Goal: Check status

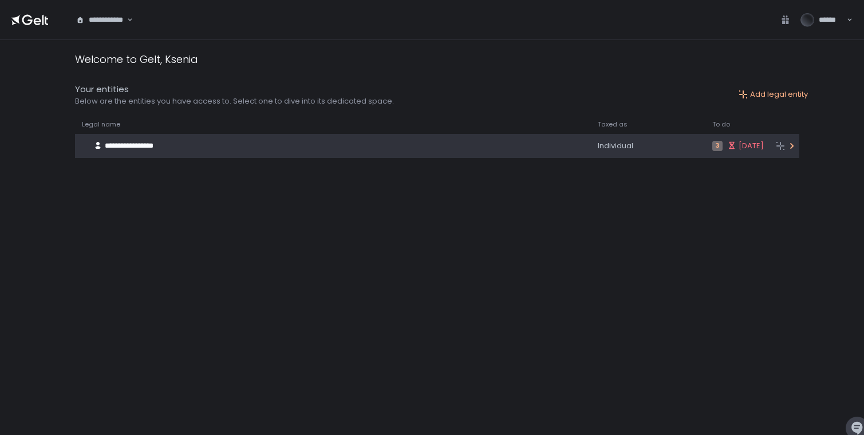
click at [320, 149] on div "**********" at bounding box center [313, 146] width 476 height 22
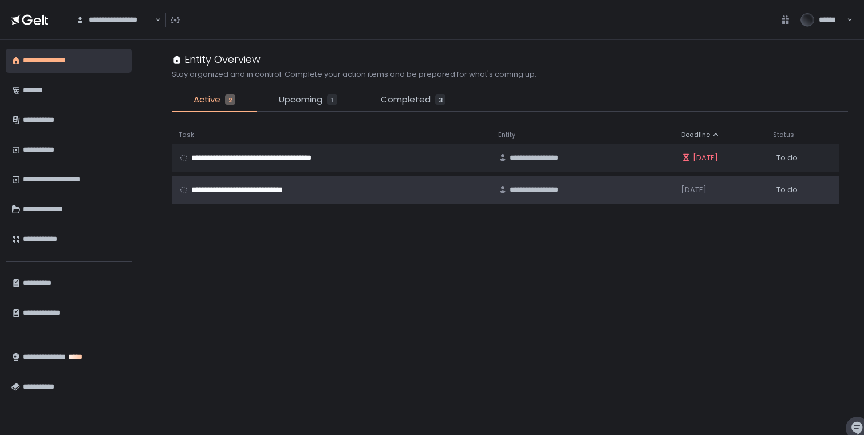
click at [328, 189] on div "**********" at bounding box center [332, 190] width 306 height 10
